Goal: Task Accomplishment & Management: Use online tool/utility

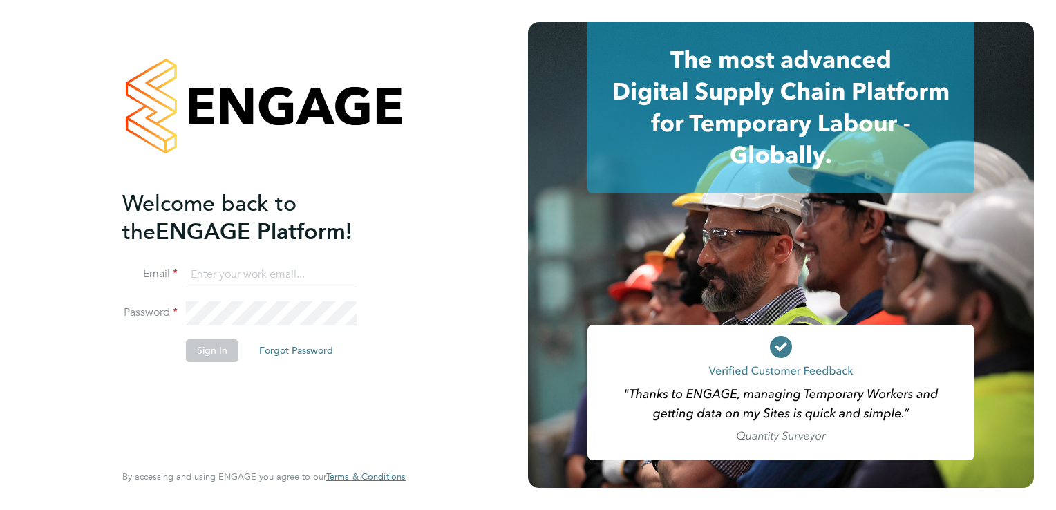
type input "garryflaherty@legacie.co.uk"
drag, startPoint x: 1051, startPoint y: 0, endPoint x: 229, endPoint y: 352, distance: 893.6
click at [229, 352] on button "Sign In" at bounding box center [212, 350] width 53 height 22
